Goal: Task Accomplishment & Management: Manage account settings

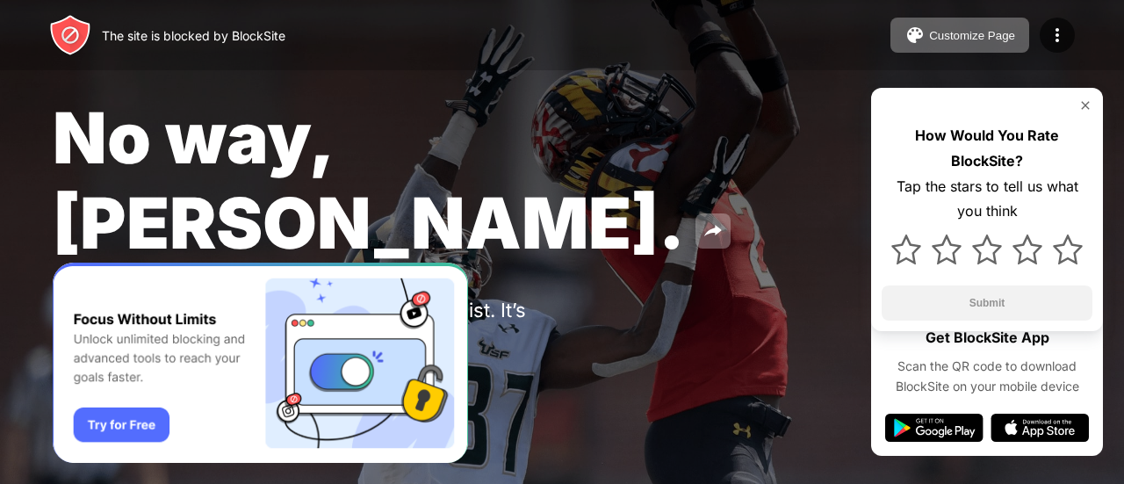
drag, startPoint x: 133, startPoint y: 221, endPoint x: 188, endPoint y: 249, distance: 61.7
click at [188, 299] on div "You put [DOMAIN_NAME] in your Block Sites list. It’s probably there for a reaso…" at bounding box center [324, 322] width 543 height 46
drag, startPoint x: 165, startPoint y: 154, endPoint x: 321, endPoint y: 180, distance: 158.5
click at [321, 161] on span "No way, Jose." at bounding box center [369, 180] width 632 height 170
click at [321, 299] on div "You put [DOMAIN_NAME] in your Block Sites list. It’s probably there for a reaso…" at bounding box center [324, 322] width 543 height 46
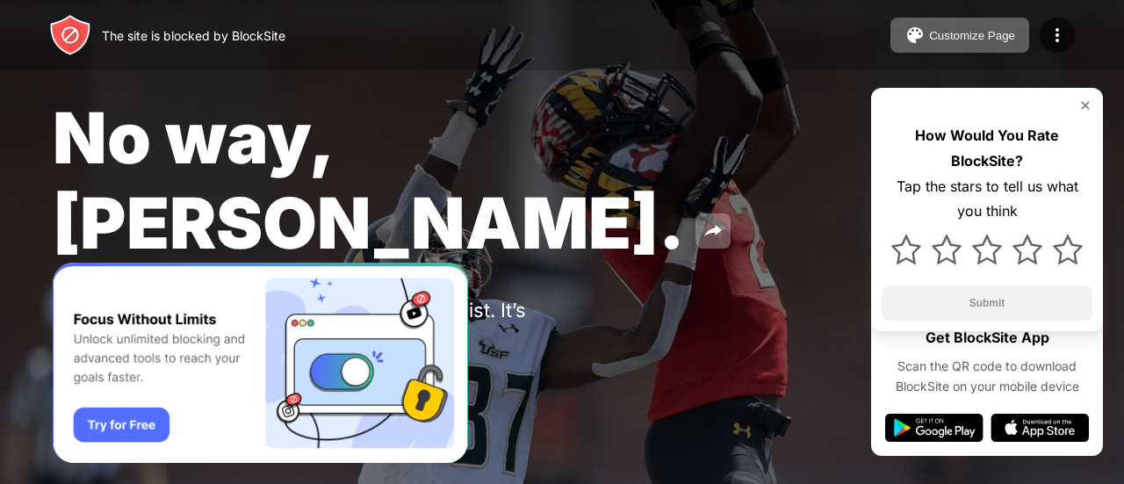
drag, startPoint x: 191, startPoint y: 221, endPoint x: 214, endPoint y: 238, distance: 28.3
click at [214, 299] on div "You put [DOMAIN_NAME] in your Block Sites list. It’s probably there for a reaso…" at bounding box center [324, 322] width 543 height 46
drag, startPoint x: 204, startPoint y: 223, endPoint x: 194, endPoint y: 222, distance: 9.7
click at [200, 299] on div "You put [DOMAIN_NAME] in your Block Sites list. It’s probably there for a reaso…" at bounding box center [324, 322] width 543 height 46
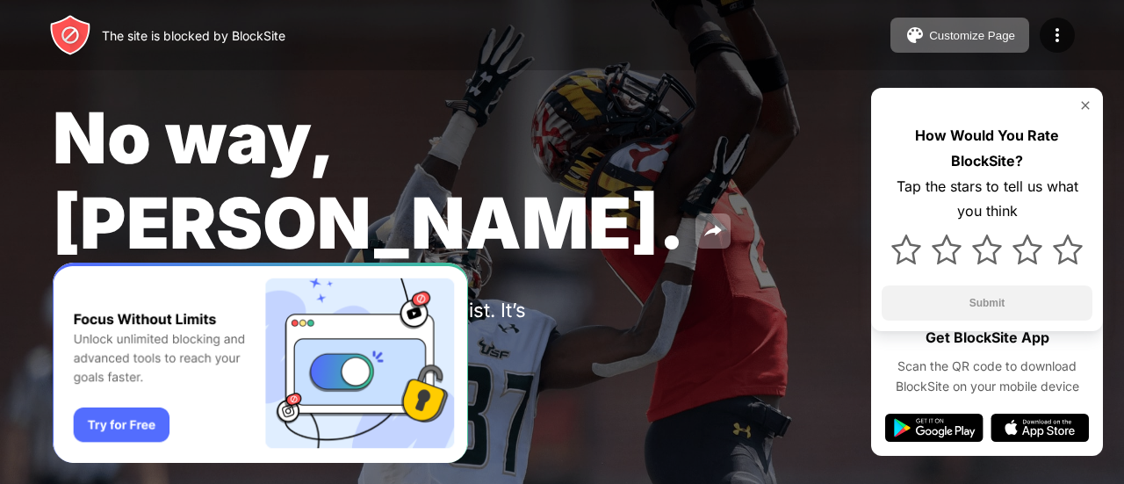
drag, startPoint x: 162, startPoint y: 217, endPoint x: 188, endPoint y: 256, distance: 46.3
click at [188, 299] on div "You put [DOMAIN_NAME] in your Block Sites list. It’s probably there for a reaso…" at bounding box center [324, 322] width 543 height 46
drag, startPoint x: 188, startPoint y: 256, endPoint x: 188, endPoint y: 239, distance: 16.7
click at [187, 299] on div "You put [DOMAIN_NAME] in your Block Sites list. It’s probably there for a reaso…" at bounding box center [324, 322] width 543 height 46
click at [473, 299] on div "You put [DOMAIN_NAME] in your Block Sites list. It’s probably there for a reaso…" at bounding box center [324, 322] width 543 height 46
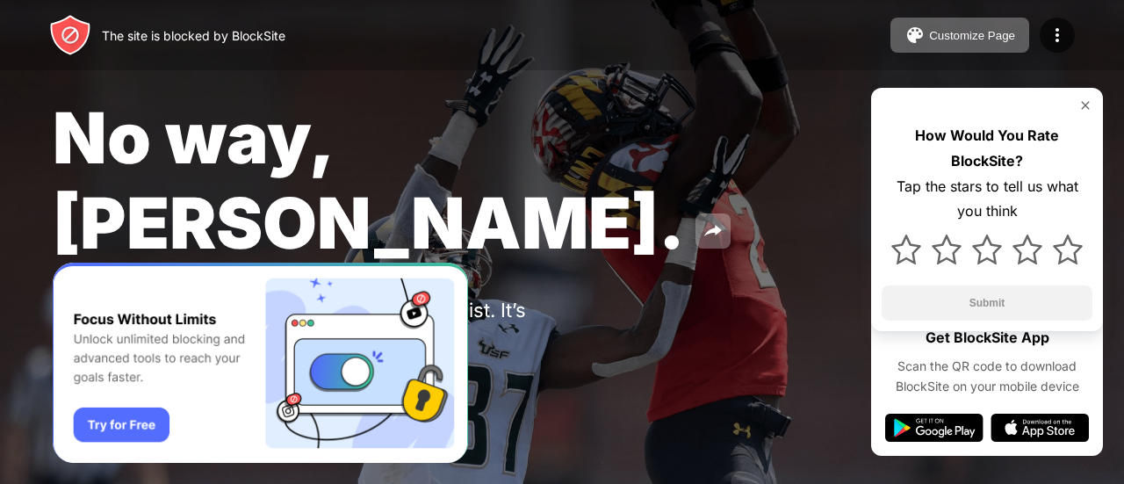
click at [152, 299] on div "You put [DOMAIN_NAME] in your Block Sites list. It’s probably there for a reaso…" at bounding box center [324, 322] width 543 height 46
click at [205, 299] on div "You put [DOMAIN_NAME] in your Block Sites list. It’s probably there for a reaso…" at bounding box center [324, 322] width 543 height 46
drag, startPoint x: 535, startPoint y: 229, endPoint x: 420, endPoint y: 221, distance: 115.3
click at [473, 299] on div "You put [DOMAIN_NAME] in your Block Sites list. It’s probably there for a reaso…" at bounding box center [324, 322] width 543 height 46
click at [190, 299] on div "You put [DOMAIN_NAME] in your Block Sites list. It’s probably there for a reaso…" at bounding box center [324, 322] width 543 height 46
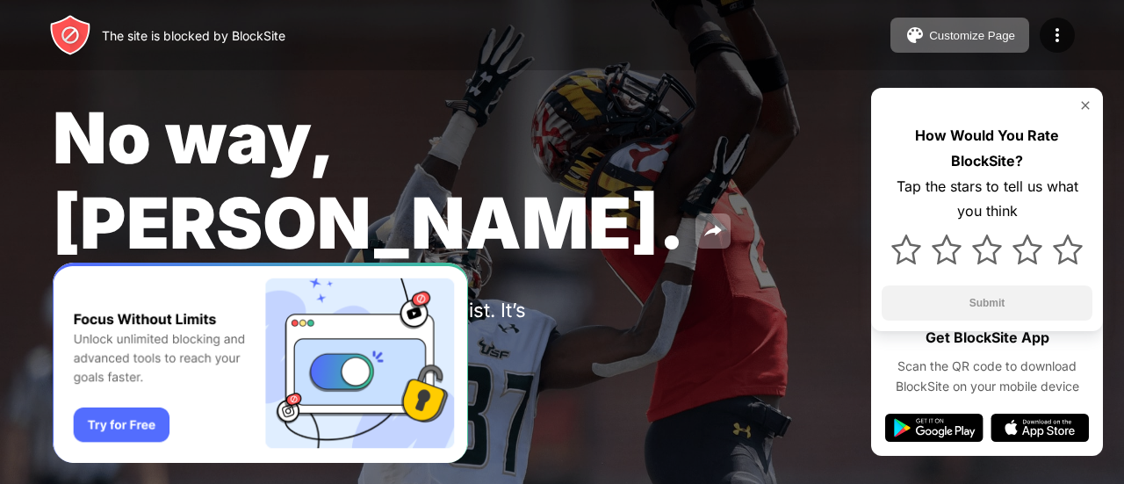
click at [176, 299] on div "You put [DOMAIN_NAME] in your Block Sites list. It’s probably there for a reaso…" at bounding box center [324, 322] width 543 height 46
drag, startPoint x: 180, startPoint y: 248, endPoint x: 350, endPoint y: 235, distance: 170.0
click at [181, 299] on div "You put [DOMAIN_NAME] in your Block Sites list. It’s probably there for a reaso…" at bounding box center [324, 322] width 543 height 46
drag, startPoint x: 525, startPoint y: 228, endPoint x: 427, endPoint y: 235, distance: 98.6
click at [473, 299] on div "You put [DOMAIN_NAME] in your Block Sites list. It’s probably there for a reaso…" at bounding box center [324, 322] width 543 height 46
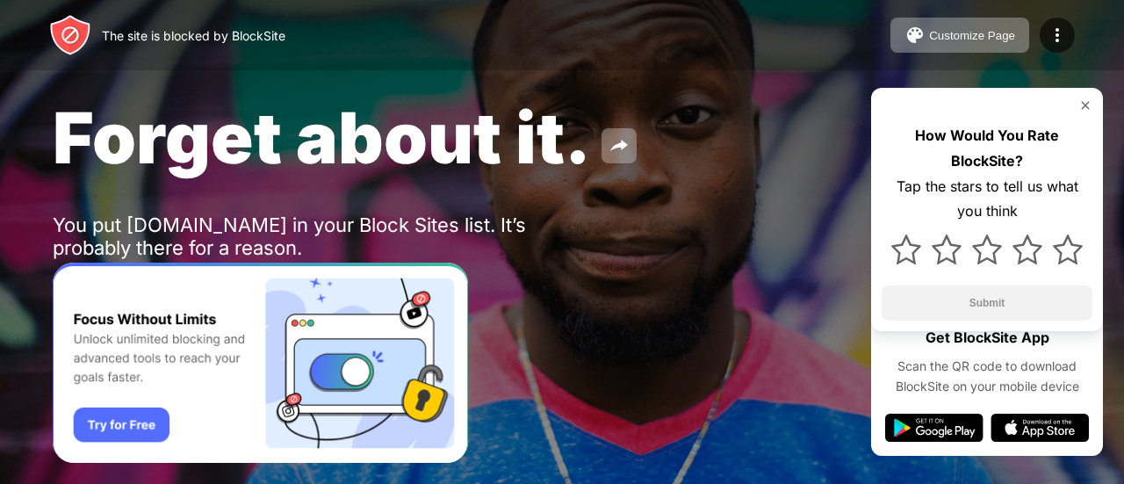
drag, startPoint x: 582, startPoint y: 236, endPoint x: 557, endPoint y: 229, distance: 26.4
click at [581, 236] on div "You put [DOMAIN_NAME] in your Block Sites list. It’s probably there for a reaso…" at bounding box center [324, 236] width 543 height 46
drag, startPoint x: 555, startPoint y: 228, endPoint x: 112, endPoint y: 236, distance: 443.6
click at [145, 236] on div "You put [DOMAIN_NAME] in your Block Sites list. It’s probably there for a reaso…" at bounding box center [324, 236] width 543 height 46
drag, startPoint x: 83, startPoint y: 229, endPoint x: 306, endPoint y: 154, distance: 234.7
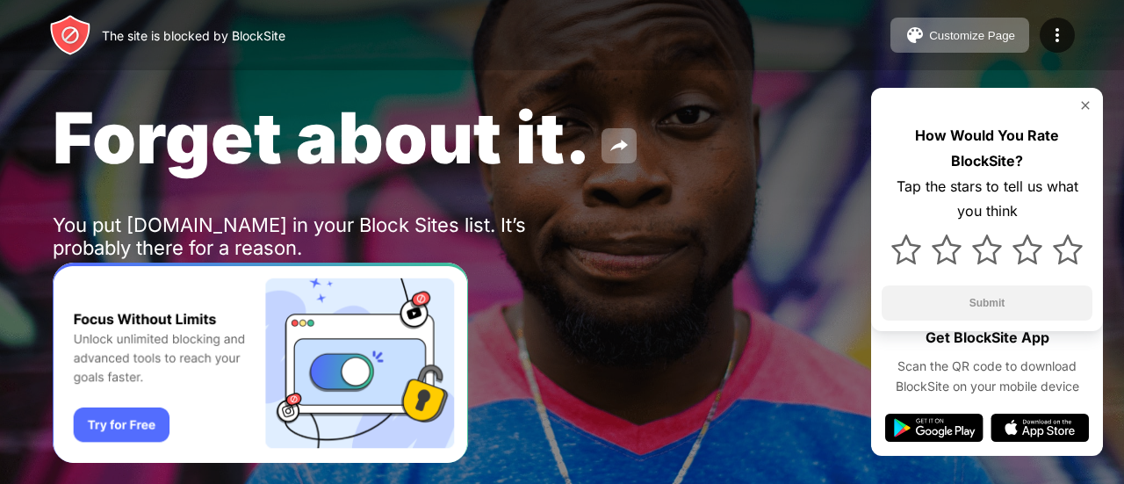
click at [283, 220] on div "You put [DOMAIN_NAME] in your Block Sites list. It’s probably there for a reaso…" at bounding box center [324, 236] width 543 height 46
